Goal: Information Seeking & Learning: Learn about a topic

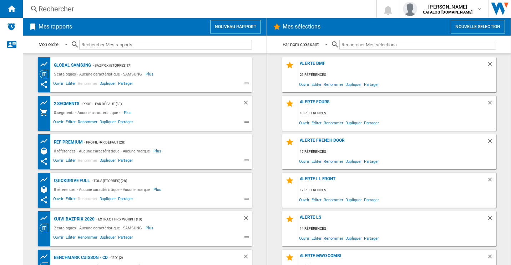
click at [68, 11] on div "Rechercher" at bounding box center [198, 9] width 319 height 10
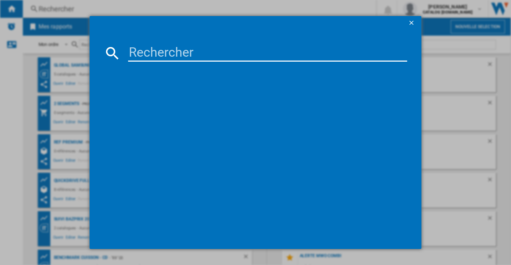
click at [155, 59] on input at bounding box center [267, 53] width 279 height 17
paste input "RS70F64KDTEF"
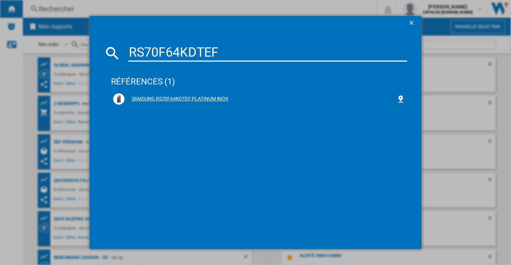
type input "RS70F64KDTEF"
click at [194, 100] on div "SAMSUNG RS70F64KDTEF PLATINUM INOX" at bounding box center [260, 99] width 272 height 7
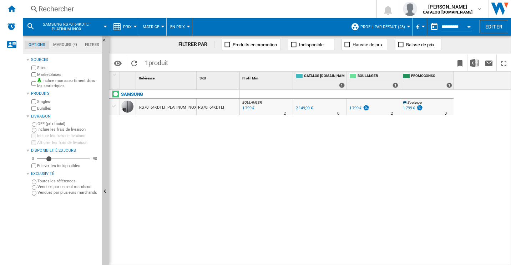
click at [132, 24] on button "Prix" at bounding box center [129, 27] width 12 height 18
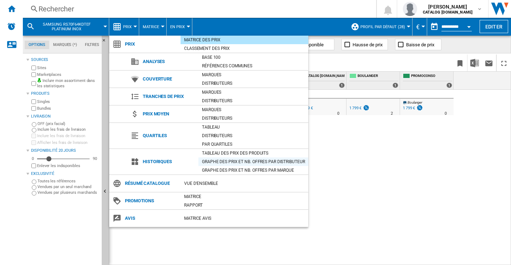
click at [231, 162] on div "Graphe des prix et nb. offres par distributeur" at bounding box center [253, 161] width 110 height 7
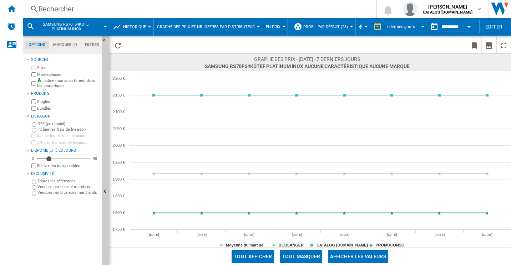
click at [409, 25] on div "7 derniers jours" at bounding box center [400, 26] width 29 height 5
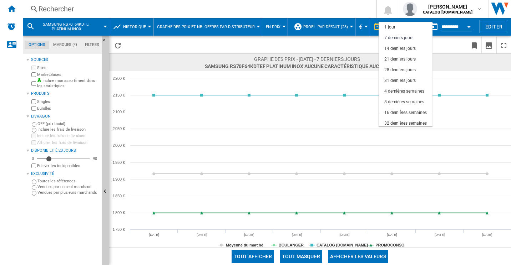
scroll to position [11, 0]
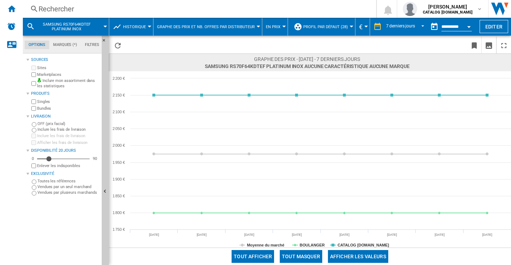
click at [468, 25] on button "Open calendar" at bounding box center [468, 25] width 13 height 13
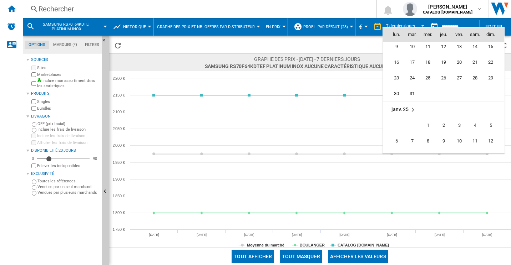
scroll to position [2582, 0]
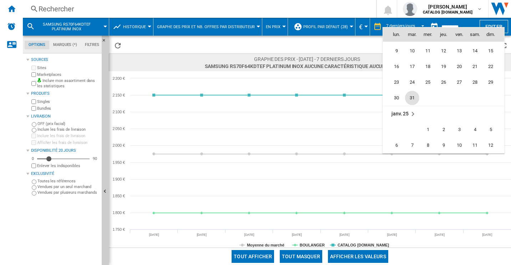
click at [413, 102] on span "31" at bounding box center [412, 98] width 14 height 14
type input "**********"
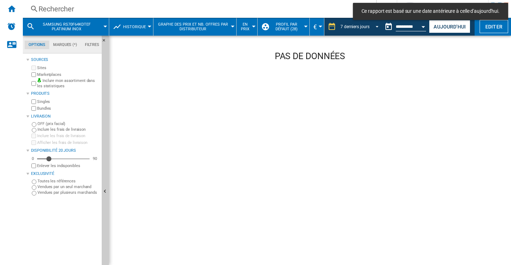
click at [374, 28] on span "REPORTS.WIZARD.STEPS.REPORT.STEPS.REPORT_OPTIONS.PERIOD: 7 derniers jours" at bounding box center [374, 26] width 9 height 6
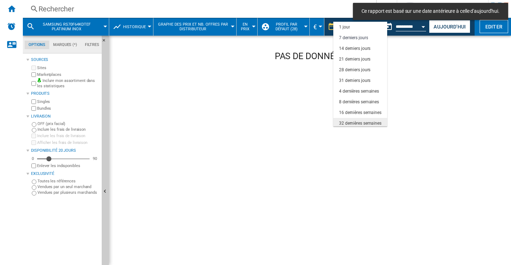
click at [357, 122] on div "32 dernières semaines" at bounding box center [360, 124] width 42 height 6
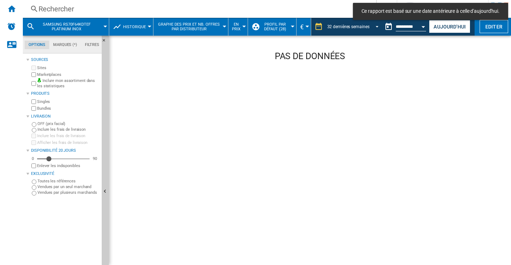
click at [371, 28] on span "REPORTS.WIZARD.STEPS.REPORT.STEPS.REPORT_OPTIONS.PERIOD: 32 dernières semaines" at bounding box center [374, 26] width 9 height 6
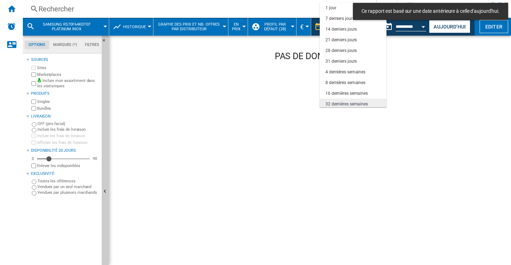
scroll to position [45, 0]
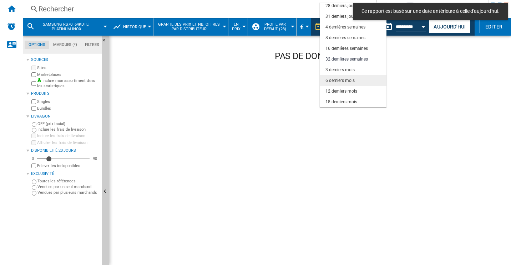
click at [346, 82] on div "6 derniers mois" at bounding box center [339, 81] width 29 height 6
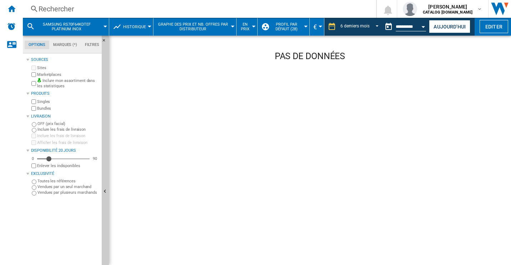
click at [94, 9] on div "Rechercher" at bounding box center [198, 9] width 319 height 10
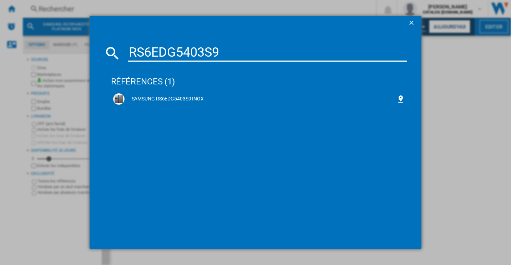
type input "RS6EDG5403S9"
click at [180, 97] on div "SAMSUNG RS6EDG5403S9 INOX" at bounding box center [260, 99] width 272 height 7
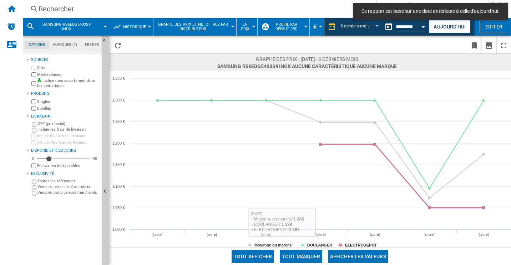
click at [359, 244] on tspan "ELECTRODEPOT" at bounding box center [361, 245] width 32 height 4
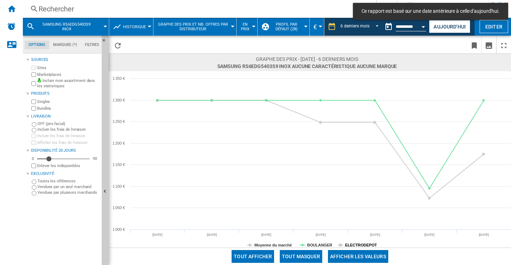
click at [349, 243] on tspan "ELECTRODEPOT" at bounding box center [361, 245] width 32 height 4
click at [266, 244] on tspan "Moyenne du marché" at bounding box center [272, 245] width 37 height 4
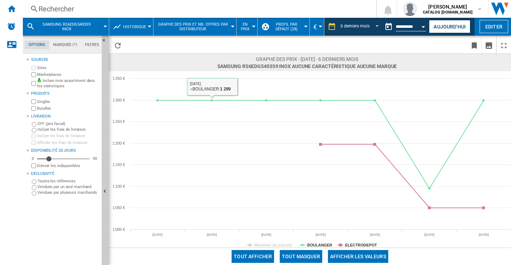
click at [170, 14] on div "Rechercher Rechercher 0 [PERSON_NAME] CATALOG [DOMAIN_NAME] CATALOG [DOMAIN_NAM…" at bounding box center [267, 9] width 488 height 18
click at [175, 10] on div "Rechercher" at bounding box center [198, 9] width 319 height 10
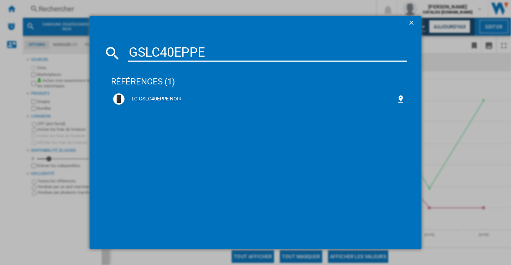
type input "GSLC40EPPE"
click at [161, 95] on div "LG GSLC40EPPE NOIR" at bounding box center [259, 98] width 292 height 11
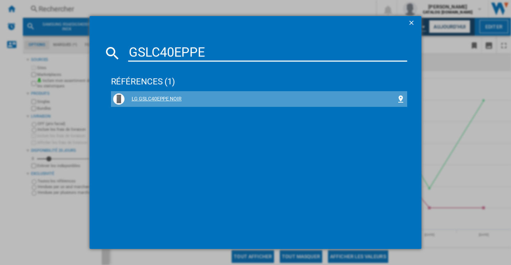
click at [164, 103] on div "LG GSLC40EPPE NOIR" at bounding box center [259, 98] width 292 height 11
click at [158, 97] on div "LG GSLC40EPPE NOIR" at bounding box center [260, 99] width 272 height 7
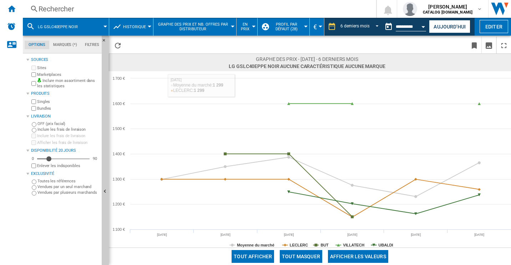
click at [138, 9] on div "Rechercher" at bounding box center [198, 9] width 319 height 10
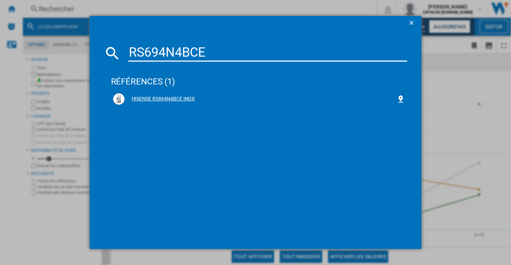
type input "RS694N4BCE"
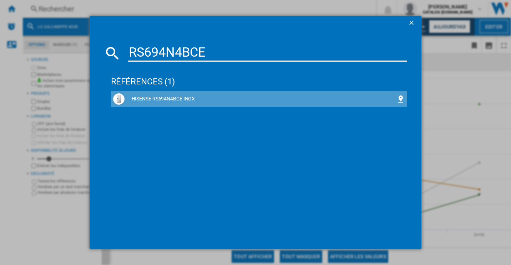
click at [177, 100] on div "HISENSE RS694N4BCE INOX" at bounding box center [260, 99] width 272 height 7
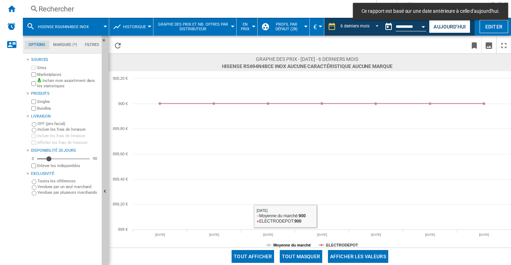
click at [291, 243] on tspan "Moyenne du marché" at bounding box center [291, 245] width 37 height 4
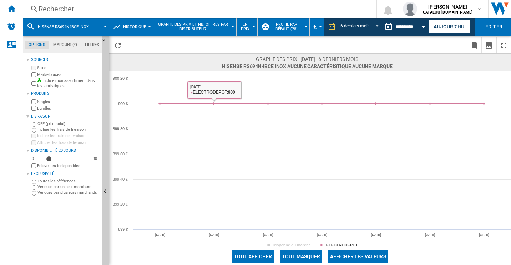
click at [114, 9] on div "Rechercher" at bounding box center [198, 9] width 319 height 10
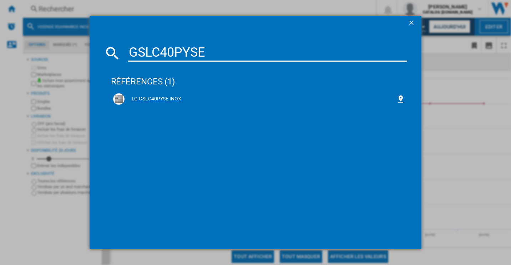
type input "GSLC40PYSE"
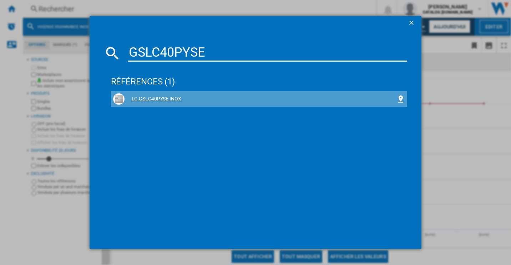
click at [171, 94] on div "LG GSLC40PYSE INOX" at bounding box center [259, 98] width 292 height 11
click at [161, 97] on div "LG GSLC40PYSE INOX" at bounding box center [260, 99] width 272 height 7
